Goal: Check status

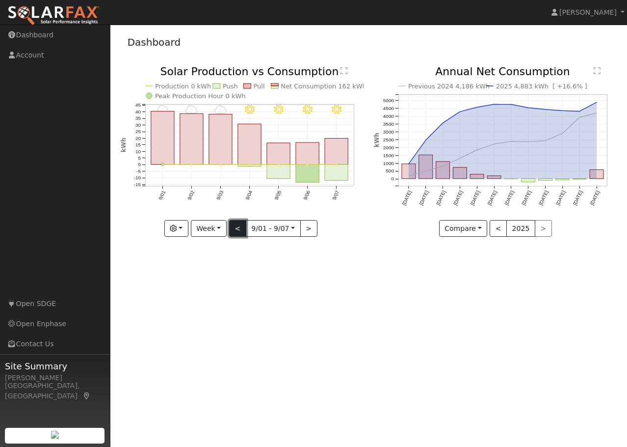
click at [235, 228] on button "<" at bounding box center [237, 228] width 17 height 17
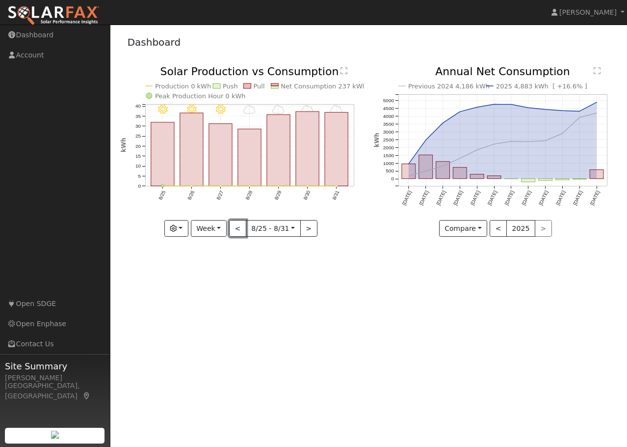
click at [236, 228] on button "<" at bounding box center [237, 228] width 17 height 17
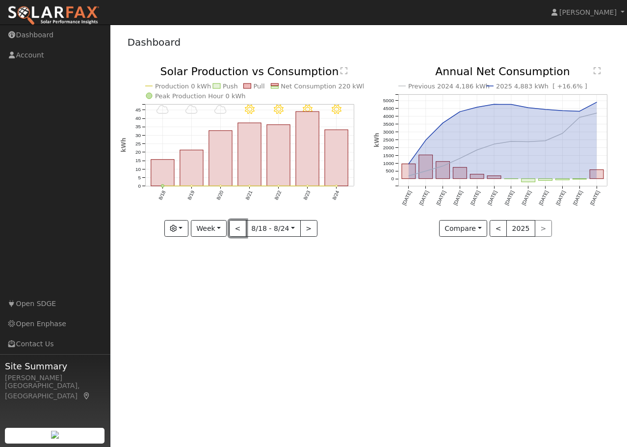
click at [236, 228] on button "<" at bounding box center [237, 228] width 17 height 17
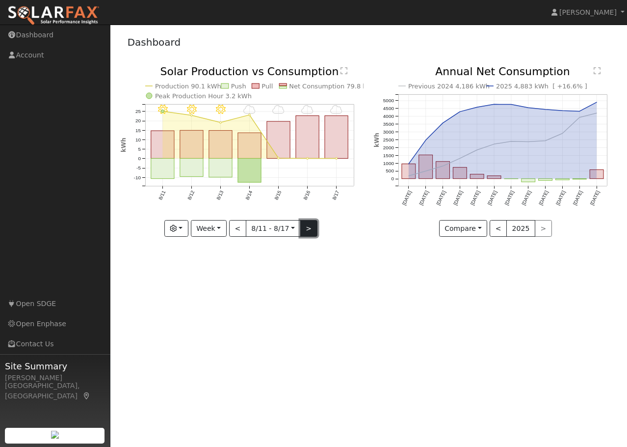
click at [303, 229] on button ">" at bounding box center [308, 228] width 17 height 17
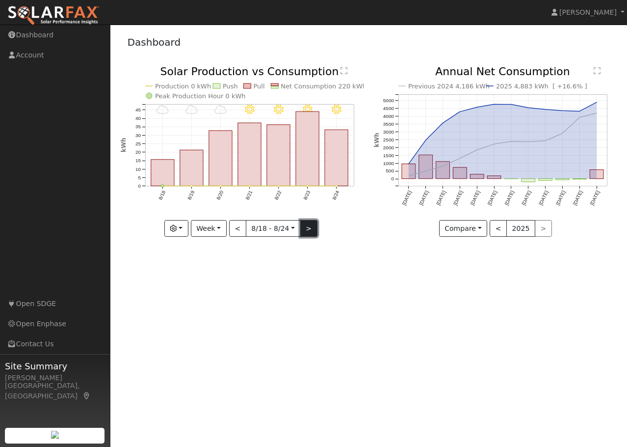
click at [303, 229] on button ">" at bounding box center [308, 228] width 17 height 17
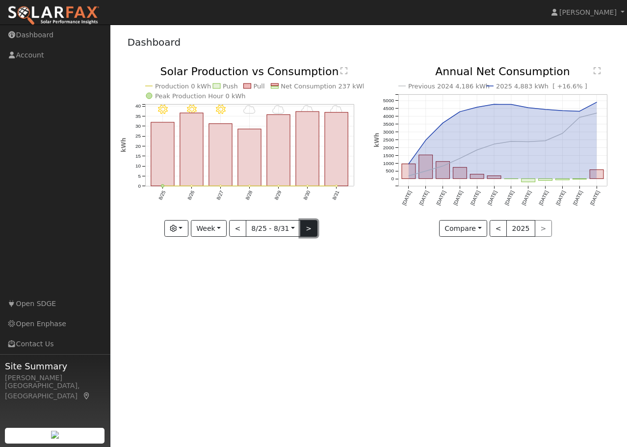
click at [303, 229] on button ">" at bounding box center [308, 228] width 17 height 17
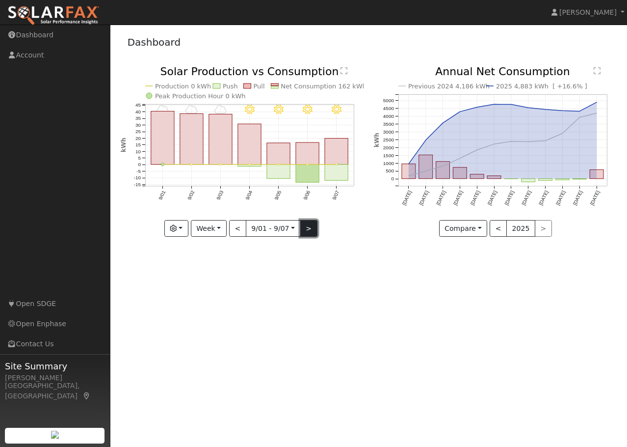
click at [311, 228] on button ">" at bounding box center [308, 228] width 17 height 17
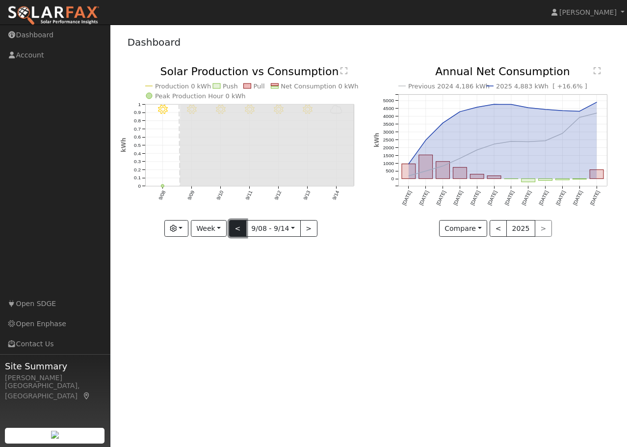
click at [235, 229] on button "<" at bounding box center [237, 228] width 17 height 17
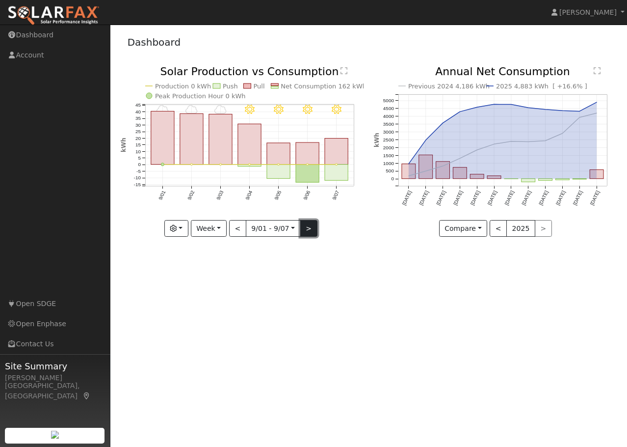
click at [307, 228] on button ">" at bounding box center [308, 228] width 17 height 17
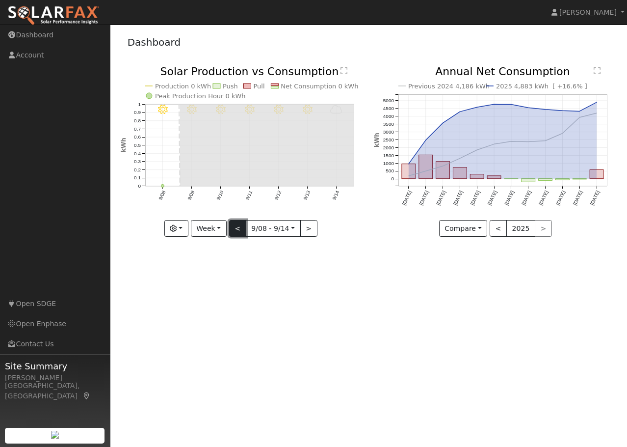
click at [241, 228] on button "<" at bounding box center [237, 228] width 17 height 17
type input "[DATE]"
